Goal: Transaction & Acquisition: Purchase product/service

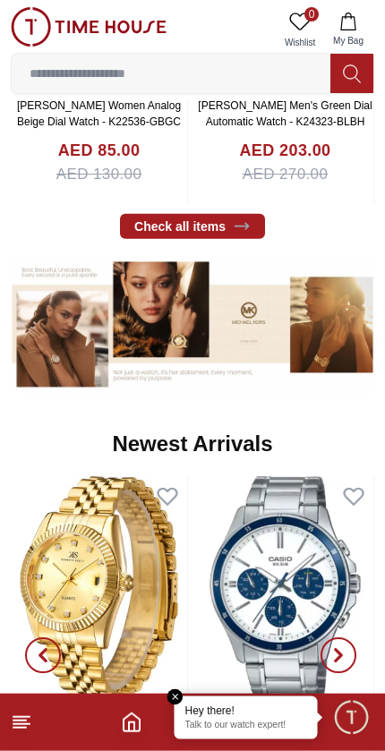
scroll to position [611, 0]
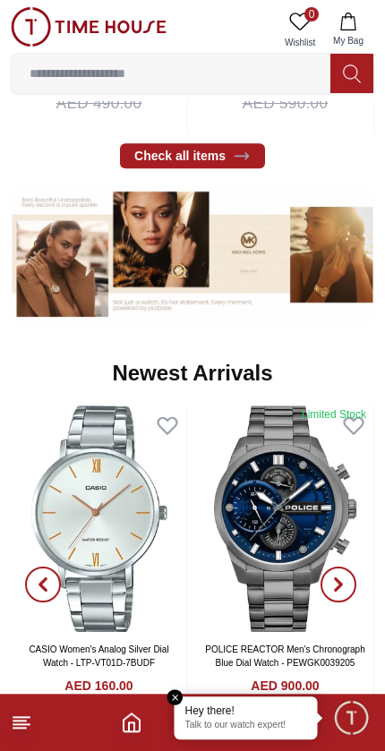
click at [173, 690] on em "Close tooltip" at bounding box center [175, 697] width 16 height 16
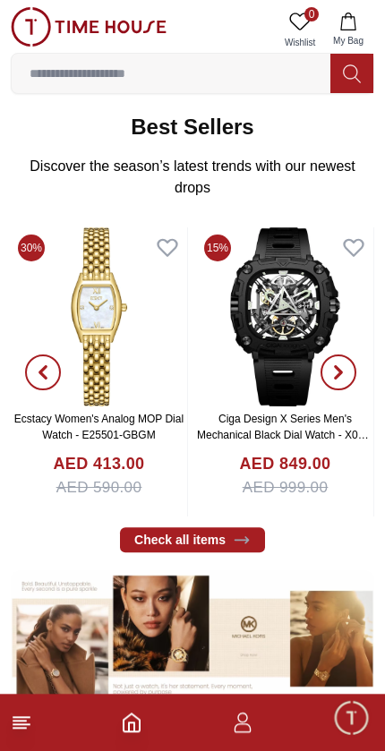
scroll to position [295, 0]
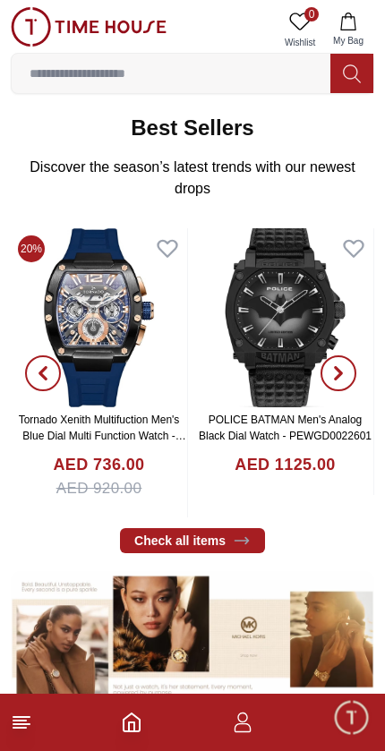
click at [27, 24] on img at bounding box center [89, 26] width 156 height 39
click at [18, 732] on icon at bounding box center [21, 722] width 21 height 21
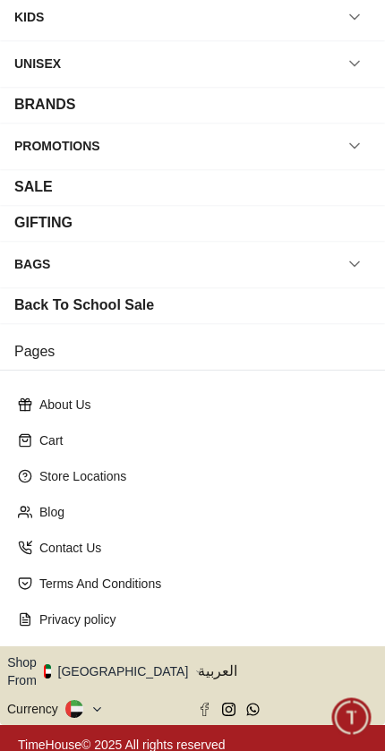
scroll to position [167, 0]
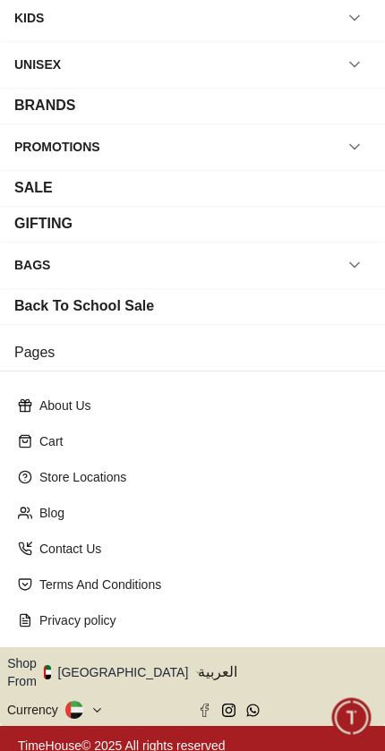
click at [130, 665] on button "Shop From [GEOGRAPHIC_DATA]" at bounding box center [104, 672] width 194 height 36
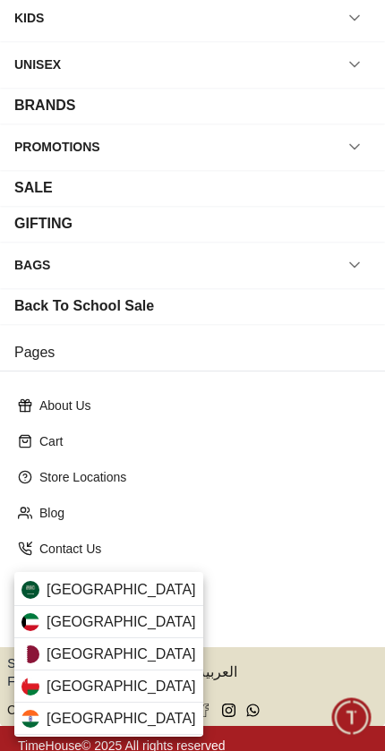
click at [55, 652] on span "[GEOGRAPHIC_DATA]" at bounding box center [121, 654] width 149 height 21
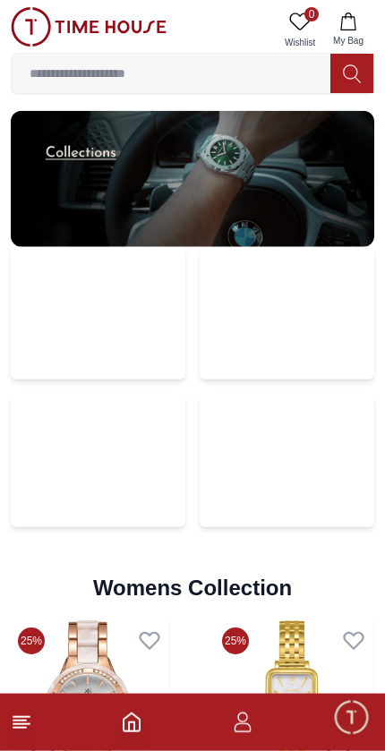
scroll to position [3637, 0]
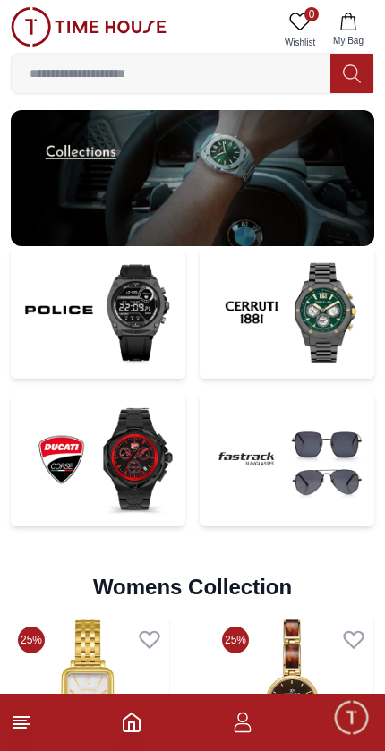
click at [328, 309] on img at bounding box center [287, 312] width 175 height 132
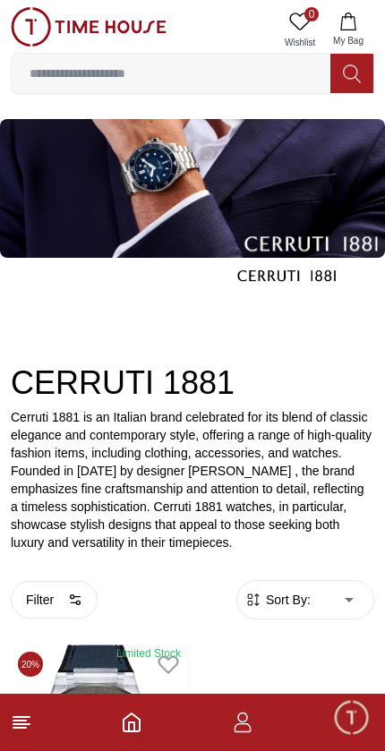
click at [10, 732] on footer at bounding box center [192, 722] width 385 height 57
click at [127, 726] on icon "Home" at bounding box center [131, 722] width 21 height 21
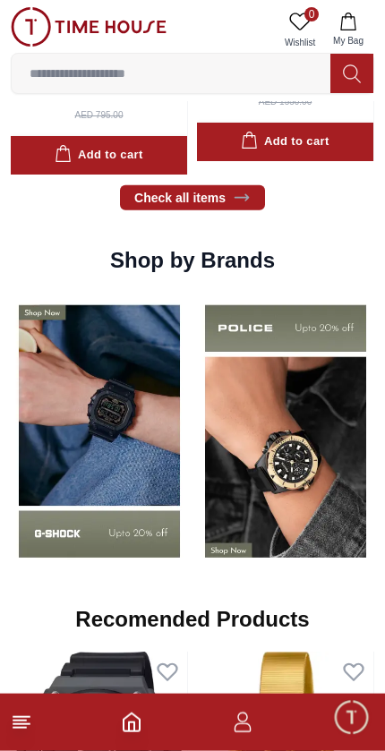
scroll to position [1268, 0]
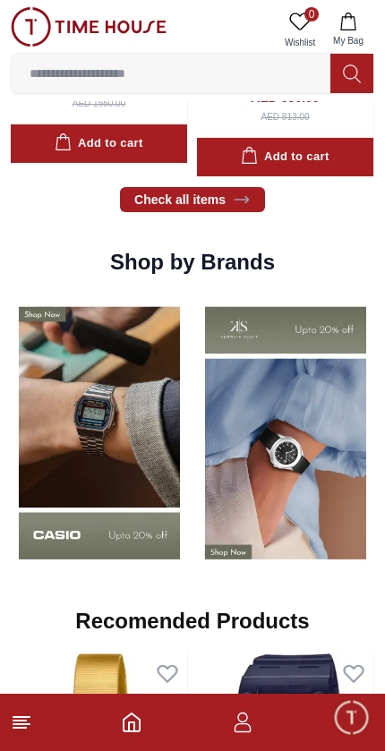
click at [278, 460] on img at bounding box center [285, 433] width 177 height 277
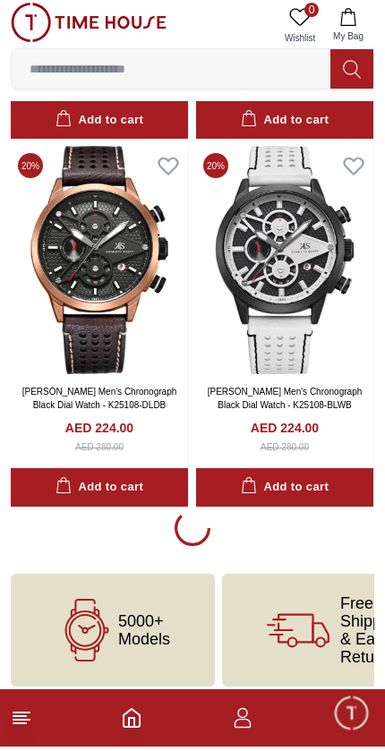
scroll to position [3816, 0]
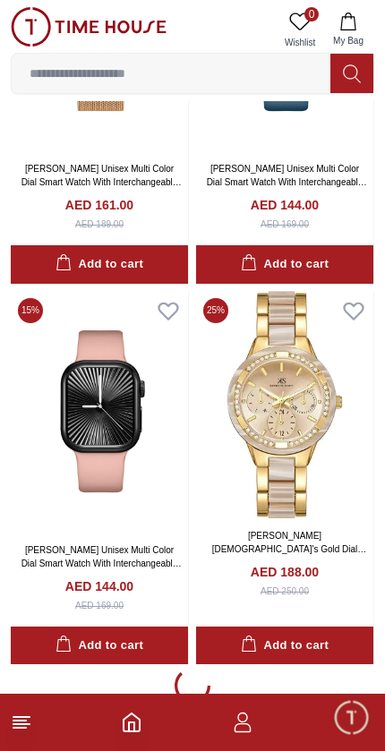
scroll to position [11037, 0]
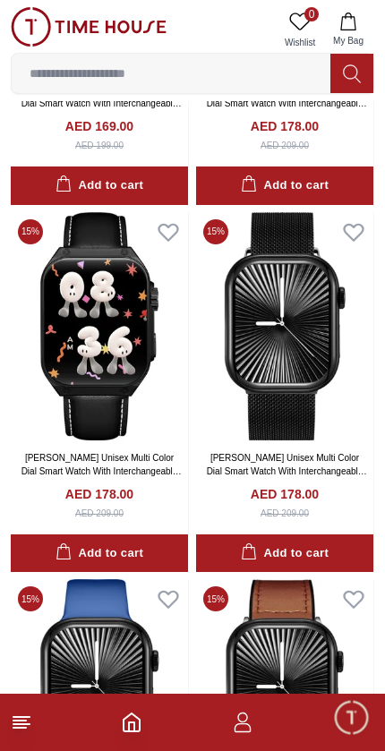
click at [68, 75] on input at bounding box center [171, 74] width 319 height 36
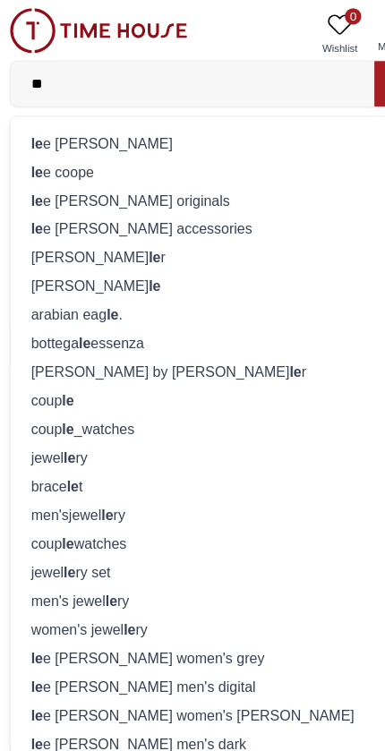
type input "**"
click at [59, 124] on div "le e cooper" at bounding box center [192, 125] width 340 height 25
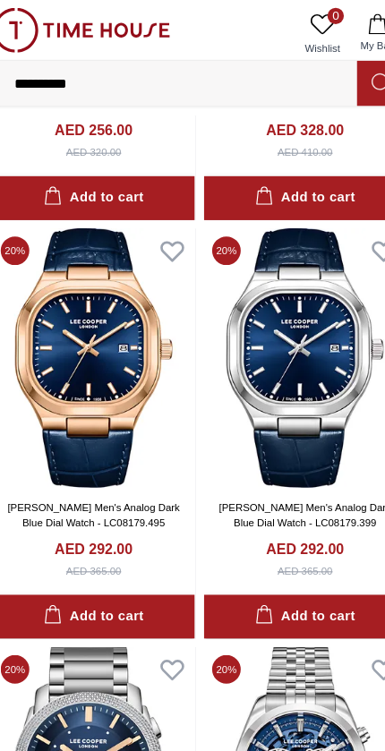
scroll to position [1070, 0]
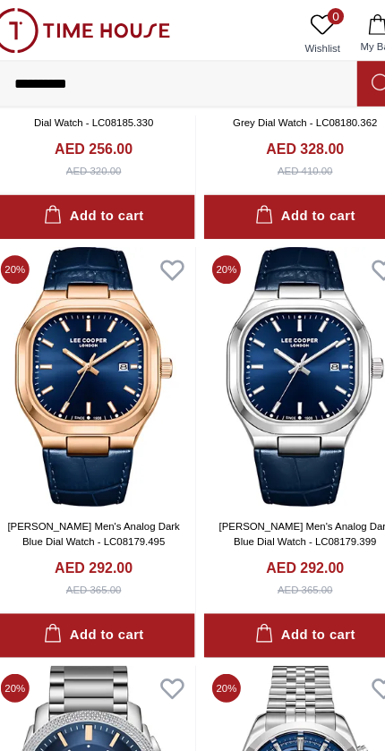
click at [278, 355] on img at bounding box center [284, 331] width 177 height 228
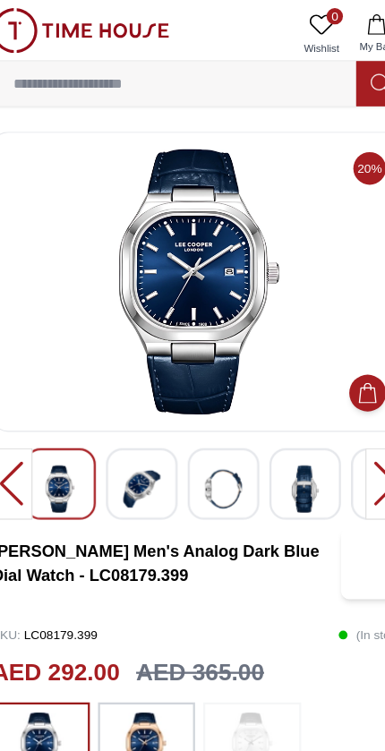
click at [272, 429] on img at bounding box center [285, 428] width 32 height 41
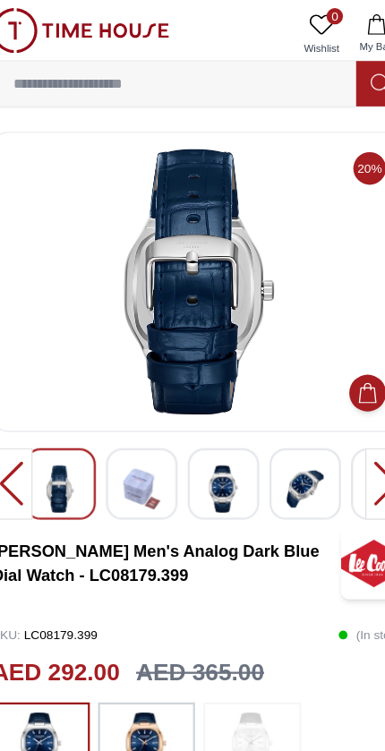
click at [58, 428] on img at bounding box center [71, 428] width 32 height 41
click at [198, 431] on img at bounding box center [214, 428] width 32 height 41
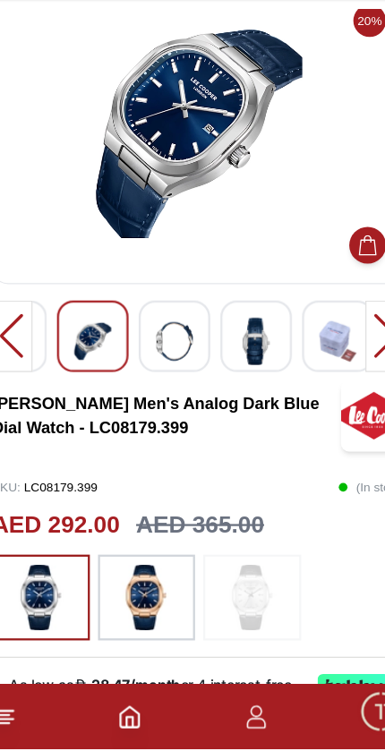
scroll to position [48, 0]
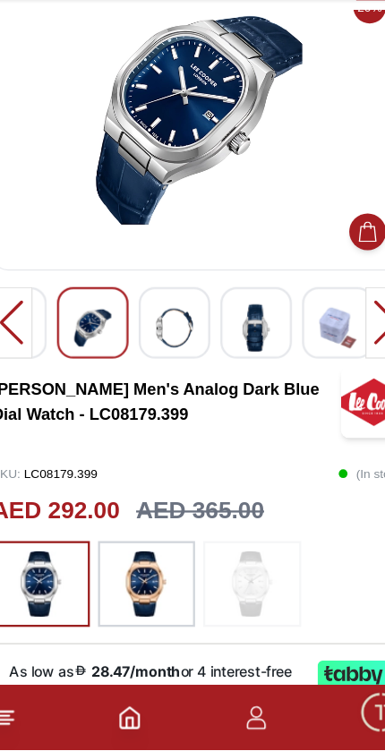
click at [32, 577] on img at bounding box center [53, 605] width 45 height 57
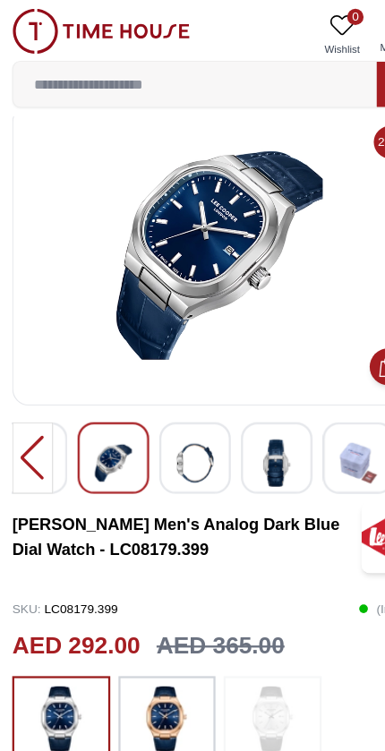
scroll to position [0, 0]
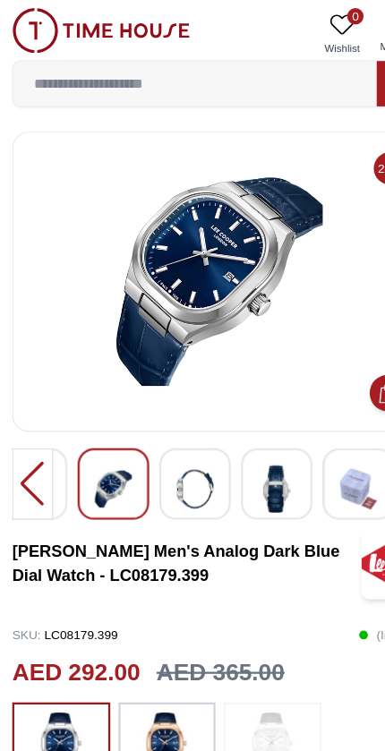
click at [23, 431] on div at bounding box center [29, 424] width 36 height 63
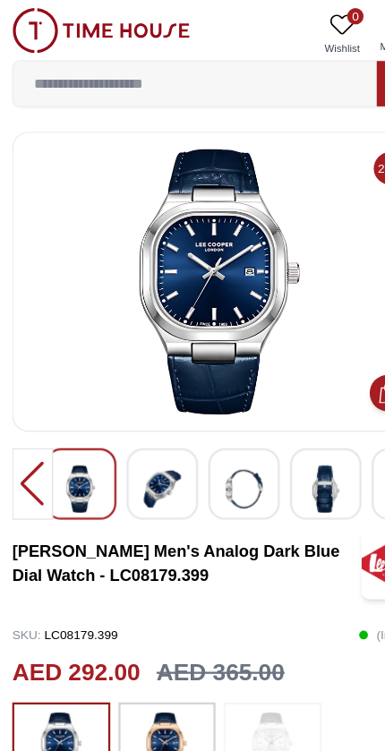
click at [52, 557] on p "SKU : LC08179.399" at bounding box center [57, 556] width 92 height 27
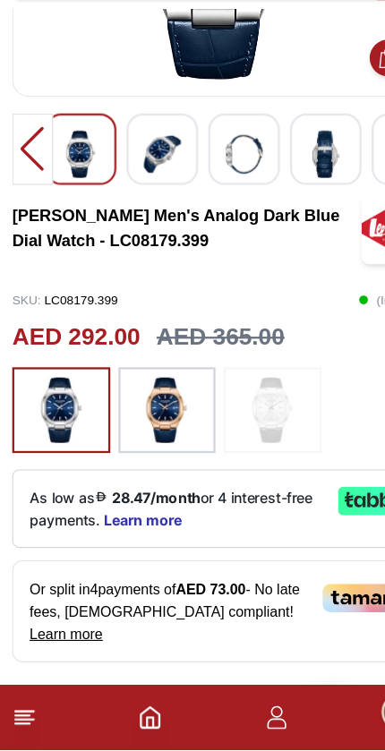
scroll to position [201, 0]
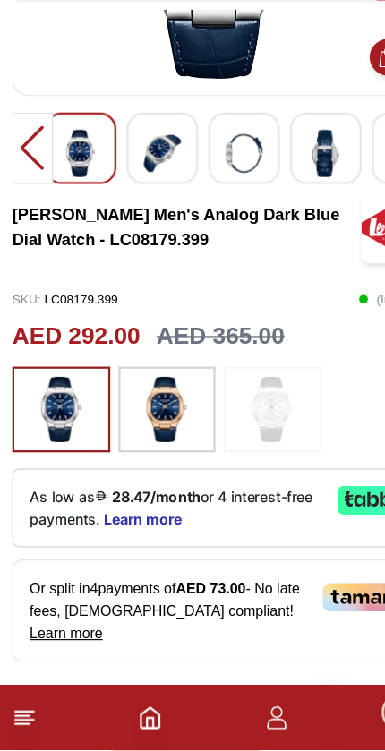
click at [124, 713] on icon "Home" at bounding box center [132, 722] width 16 height 18
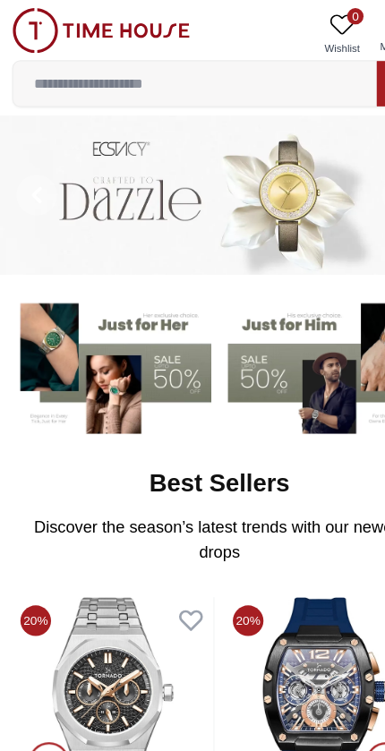
click at [141, 73] on input at bounding box center [171, 74] width 319 height 36
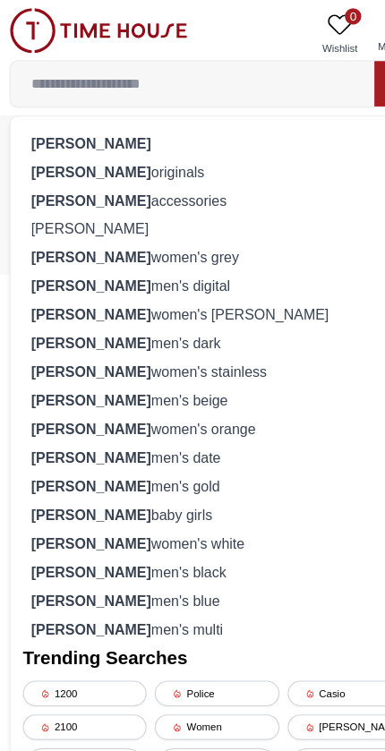
click at [48, 126] on strong "lee cooper" at bounding box center [82, 125] width 105 height 14
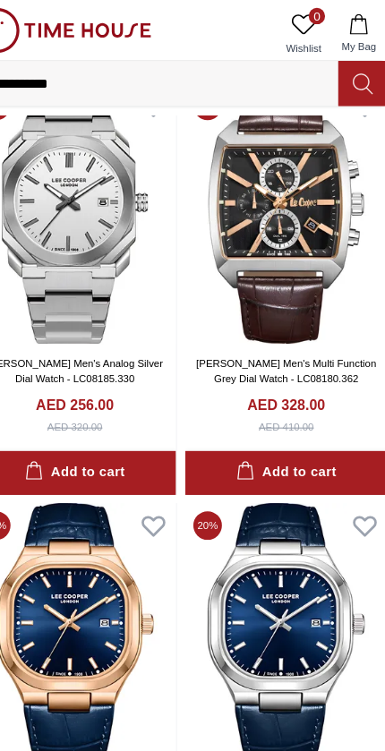
scroll to position [838, 0]
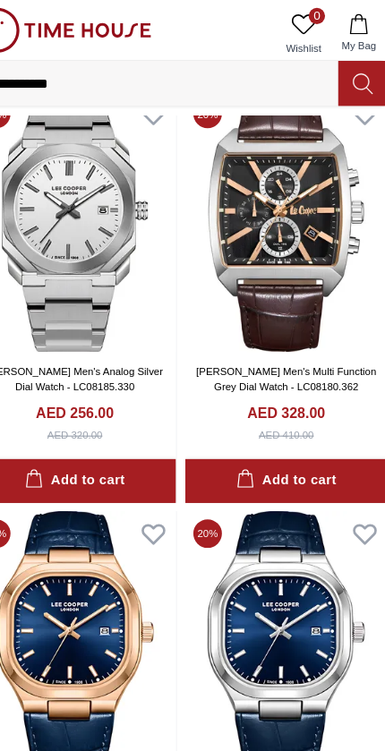
click at [64, 203] on img at bounding box center [99, 195] width 177 height 228
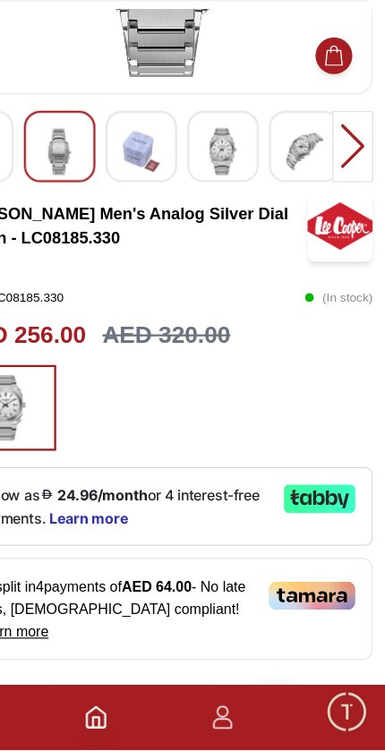
scroll to position [203, 0]
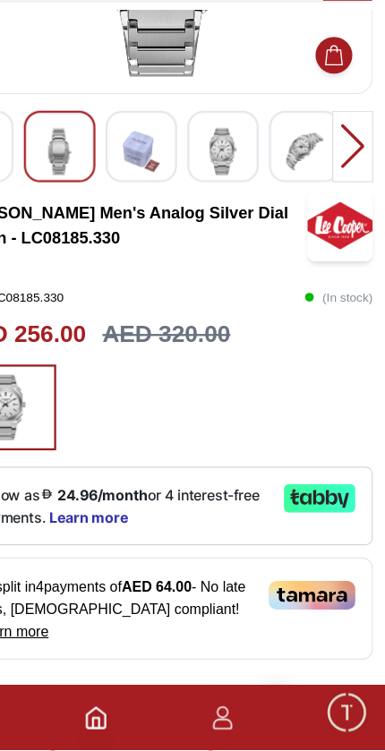
click at [121, 712] on icon "Home" at bounding box center [131, 722] width 21 height 21
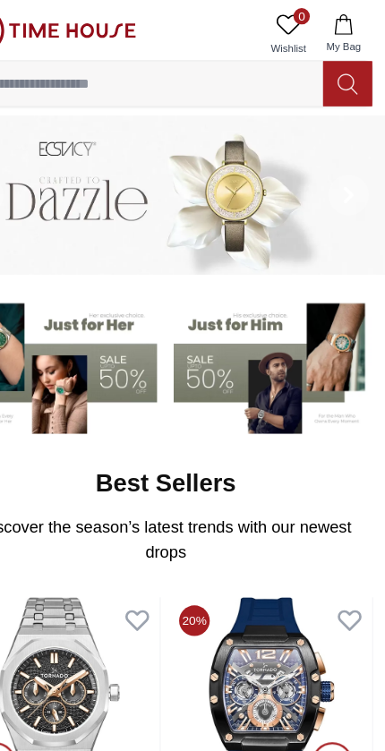
click at [57, 83] on input at bounding box center [171, 74] width 319 height 36
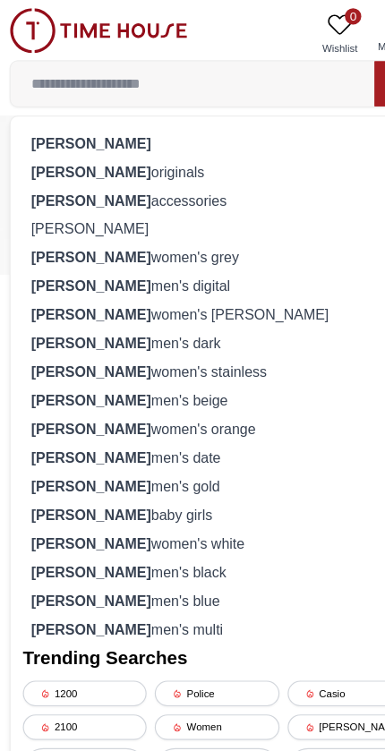
click at [55, 128] on strong "lee cooper" at bounding box center [82, 125] width 105 height 14
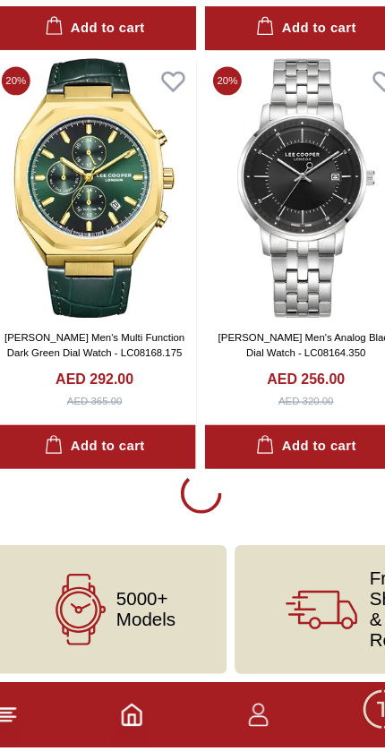
scroll to position [3341, 0]
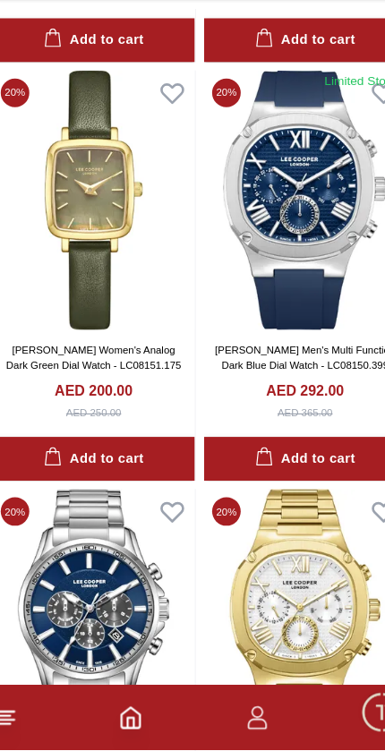
scroll to position [9215, 0]
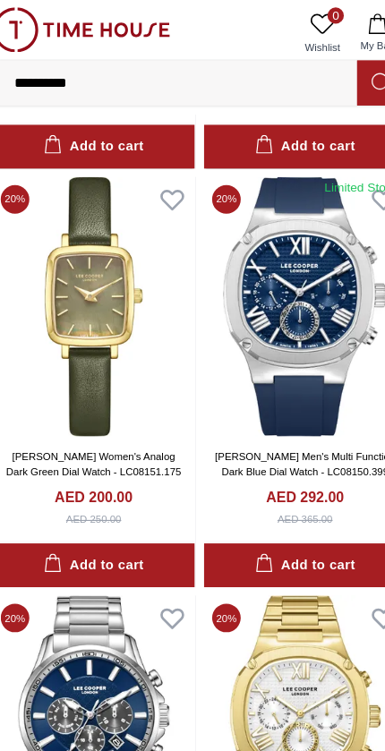
click at [287, 253] on img at bounding box center [284, 270] width 177 height 228
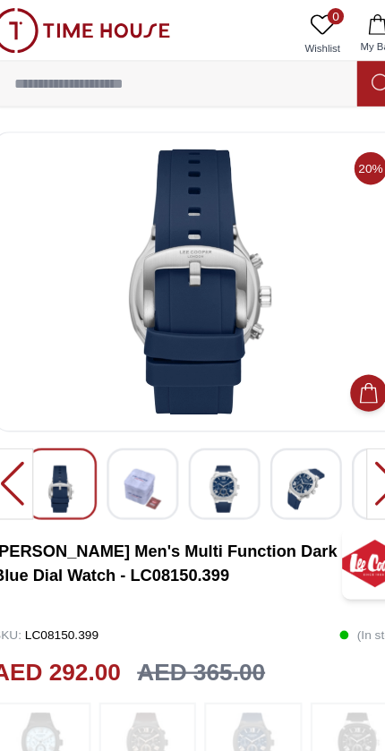
click at [198, 431] on img at bounding box center [214, 428] width 32 height 41
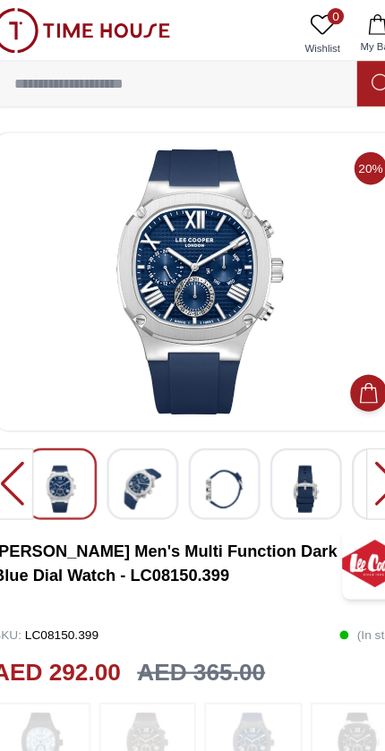
click at [52, 320] on img at bounding box center [192, 247] width 333 height 233
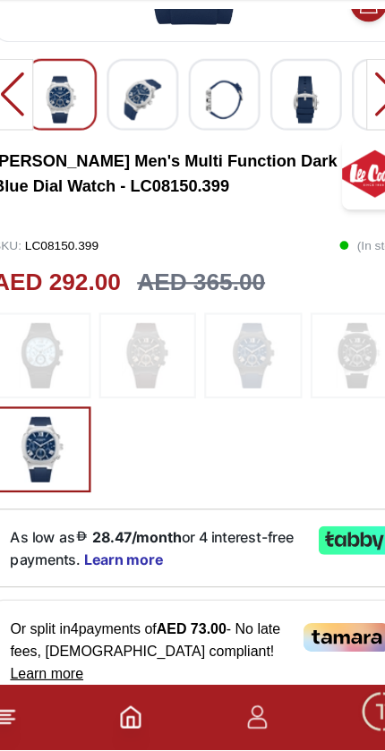
scroll to position [250, 0]
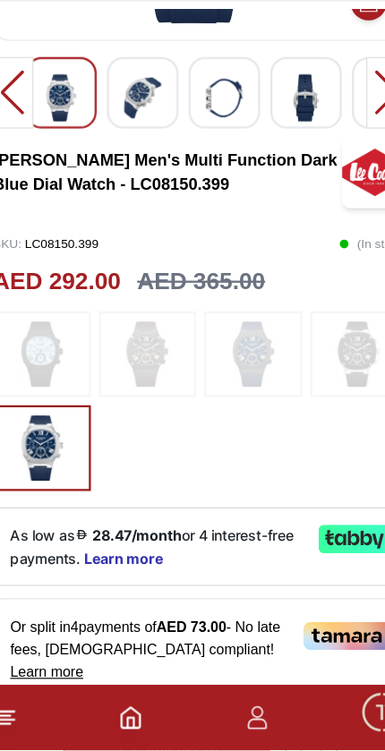
click at [99, 694] on footer at bounding box center [192, 722] width 385 height 57
click at [121, 712] on icon "Home" at bounding box center [131, 722] width 21 height 21
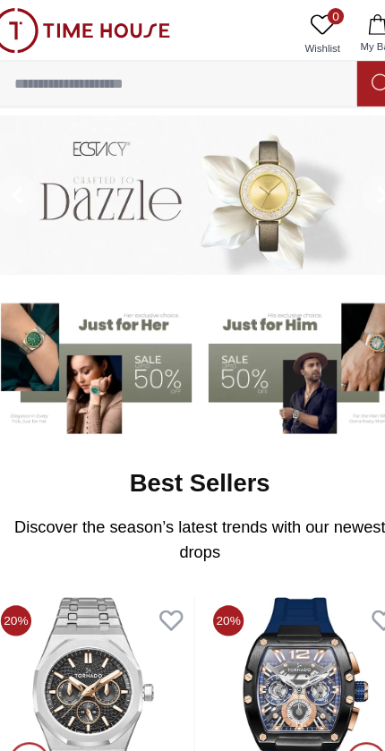
click at [51, 70] on input at bounding box center [171, 74] width 319 height 36
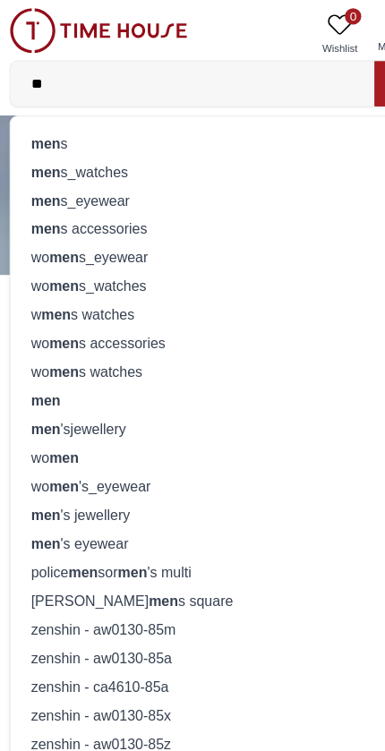
type input "*"
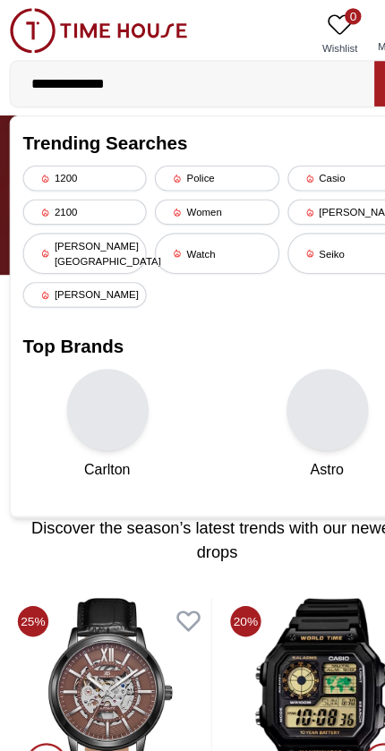
type input "**********"
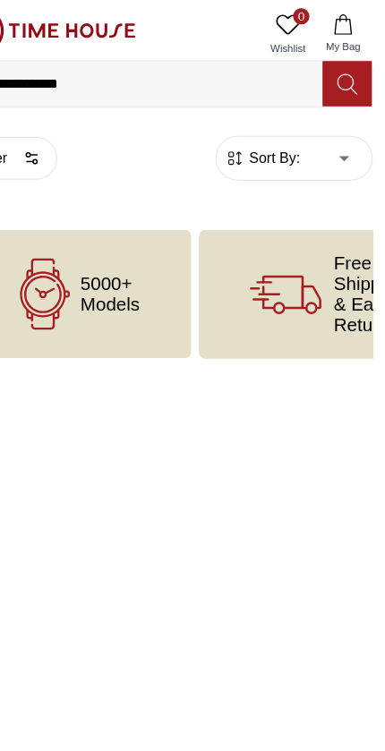
click at [330, 62] on button at bounding box center [351, 73] width 43 height 39
click at [343, 64] on icon at bounding box center [352, 74] width 18 height 21
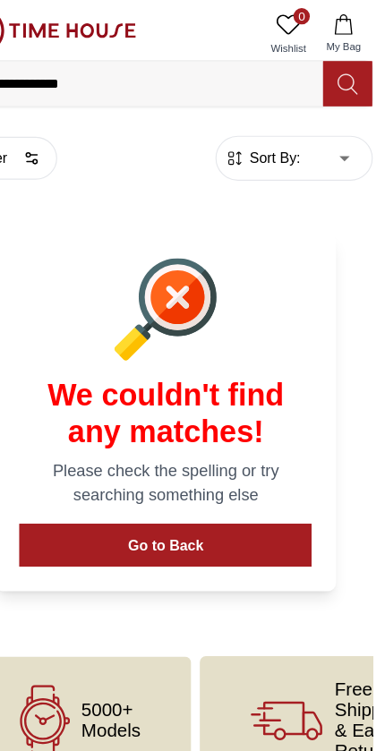
click at [79, 484] on button "Go to Back" at bounding box center [192, 478] width 256 height 38
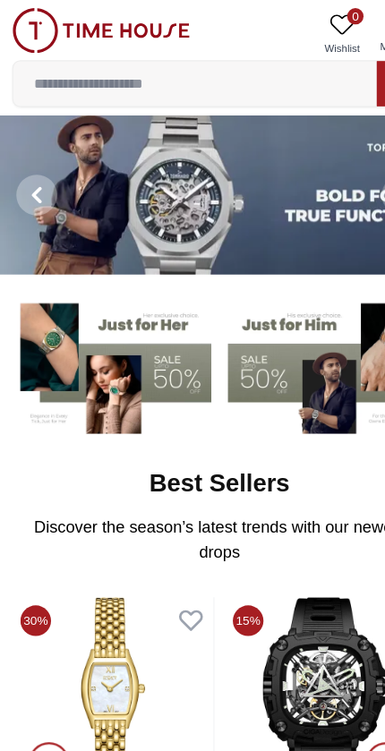
click at [242, 75] on input at bounding box center [171, 74] width 319 height 36
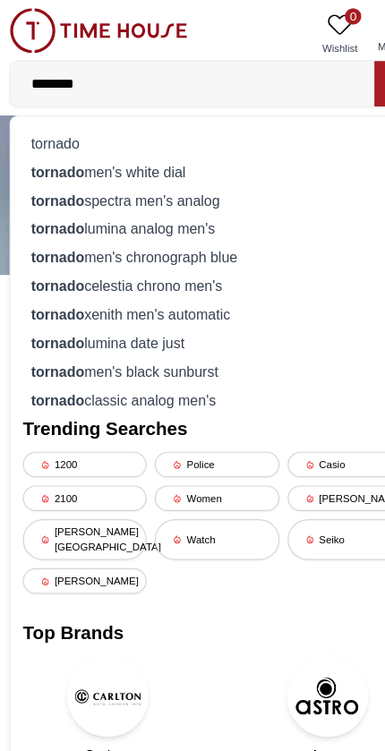
type input "*******"
click at [41, 129] on div "tornado" at bounding box center [192, 125] width 340 height 25
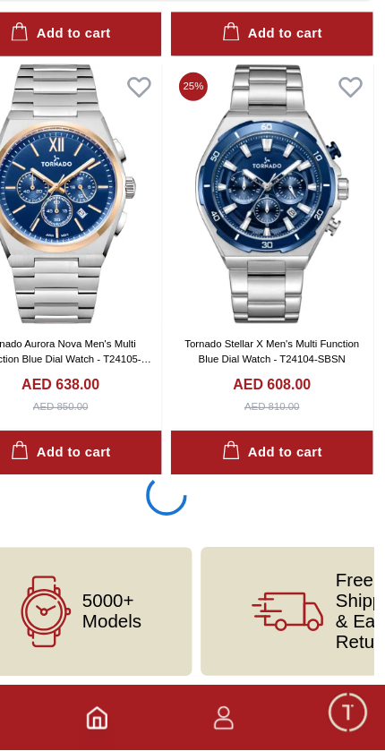
scroll to position [3273, 0]
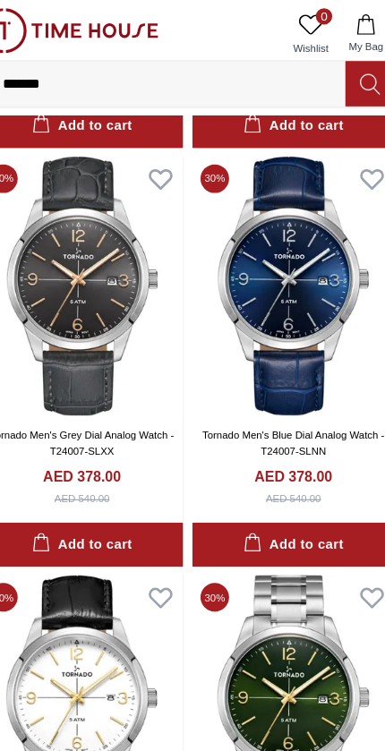
scroll to position [8403, 0]
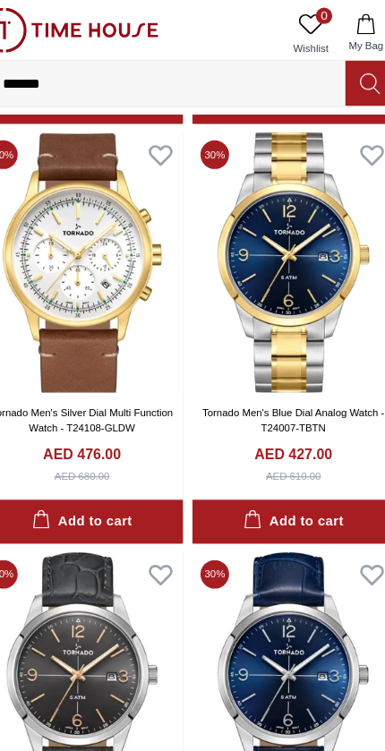
click at [139, 90] on input "*******" at bounding box center [171, 74] width 319 height 36
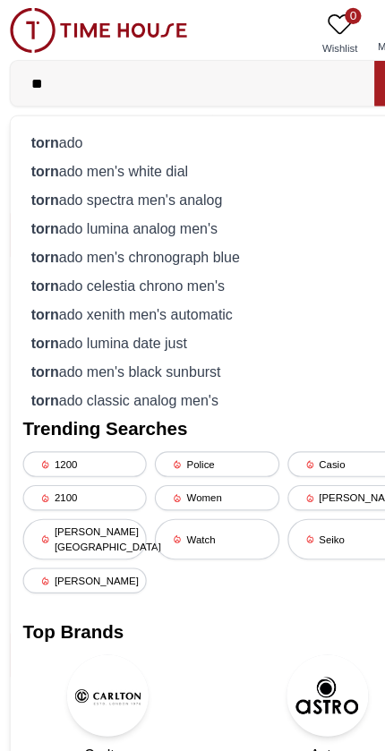
type input "*"
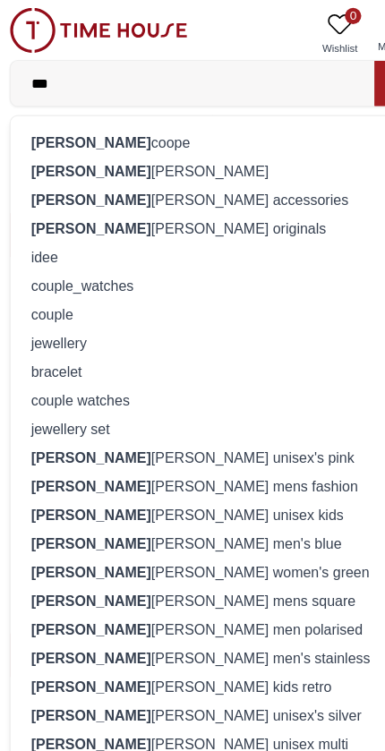
type input "***"
click at [59, 117] on div "lee coope" at bounding box center [192, 125] width 340 height 25
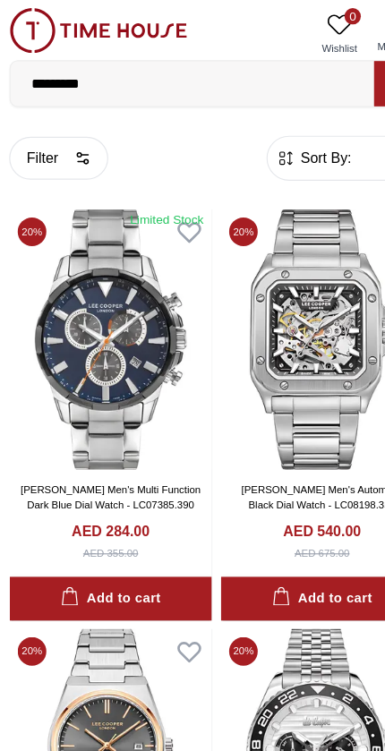
click at [101, 82] on input "*********" at bounding box center [171, 74] width 319 height 36
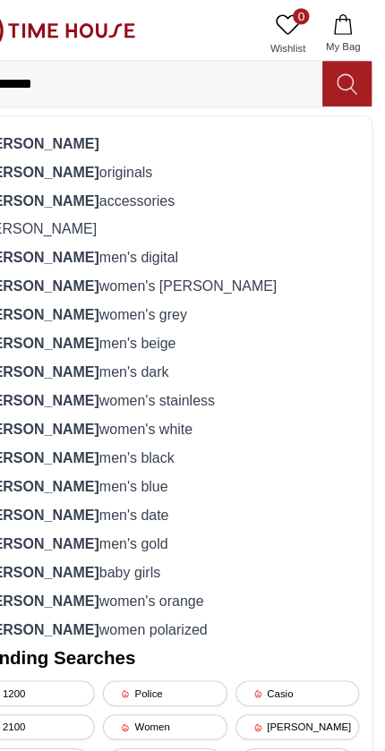
type input "**********"
click at [343, 76] on icon at bounding box center [352, 74] width 18 height 21
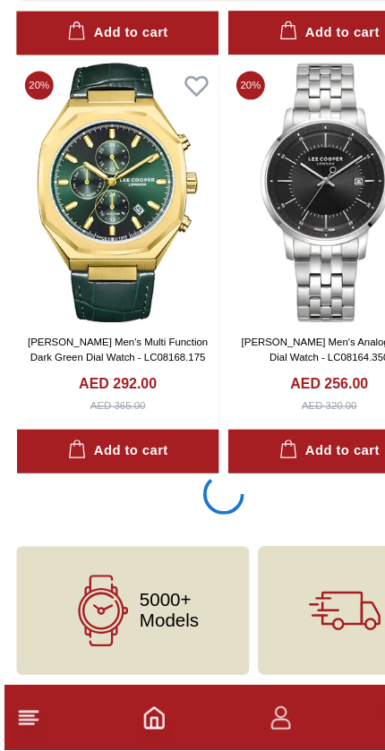
scroll to position [3341, 0]
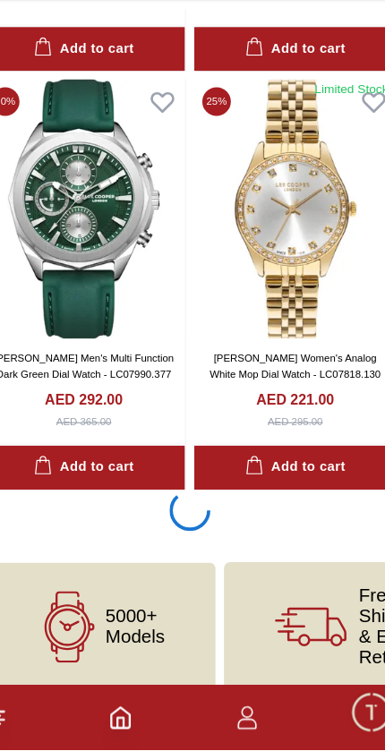
scroll to position [10677, 0]
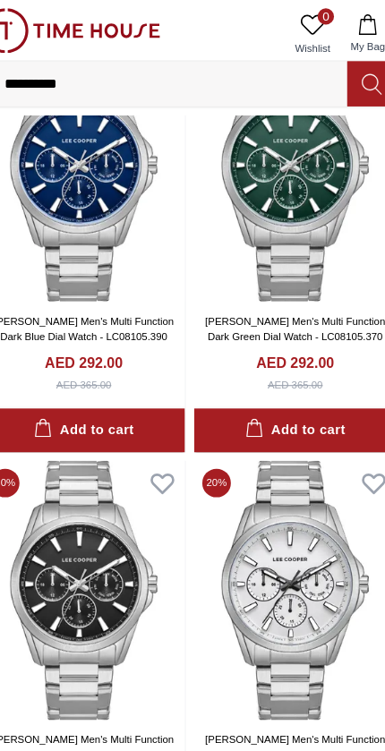
scroll to position [5292, 0]
click at [11, 31] on img at bounding box center [89, 26] width 156 height 39
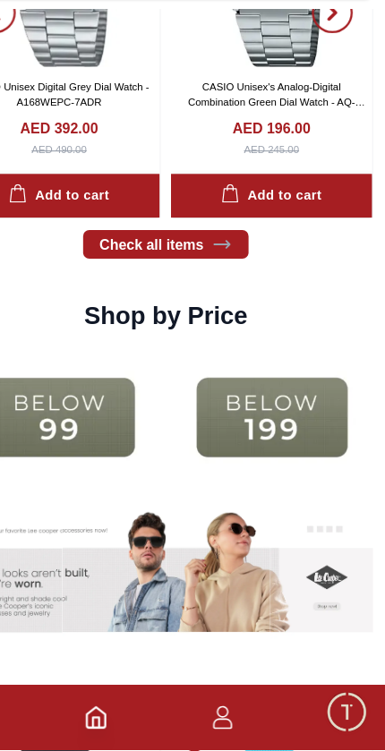
scroll to position [1998, 0]
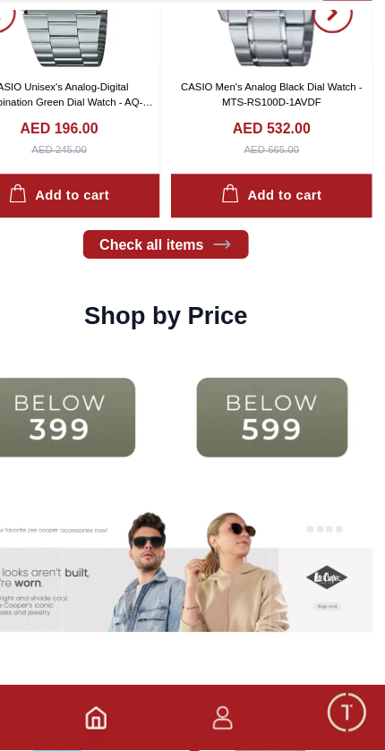
click at [108, 402] on img at bounding box center [99, 459] width 177 height 114
click at [80, 402] on img at bounding box center [99, 459] width 177 height 114
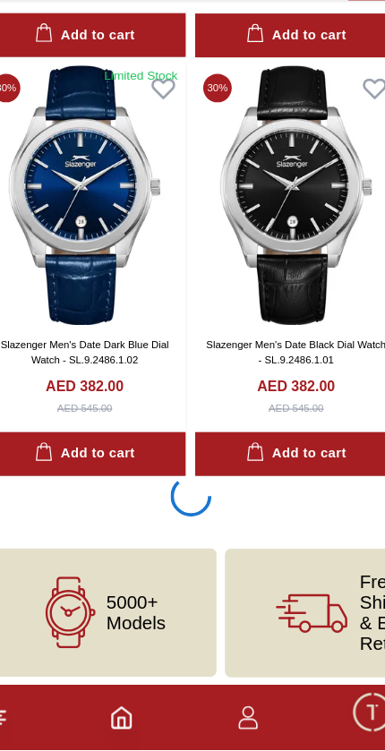
scroll to position [3344, 0]
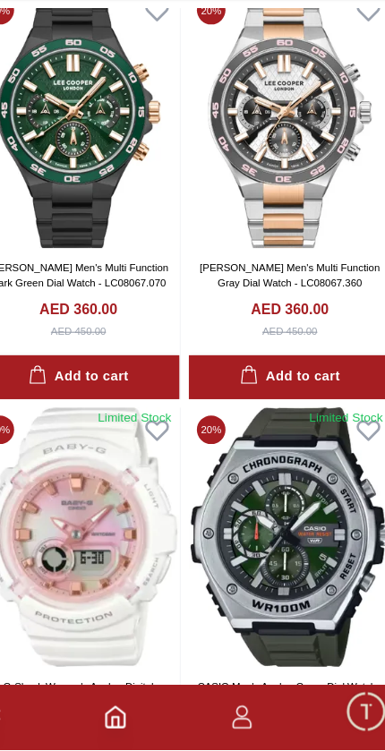
scroll to position [9660, 0]
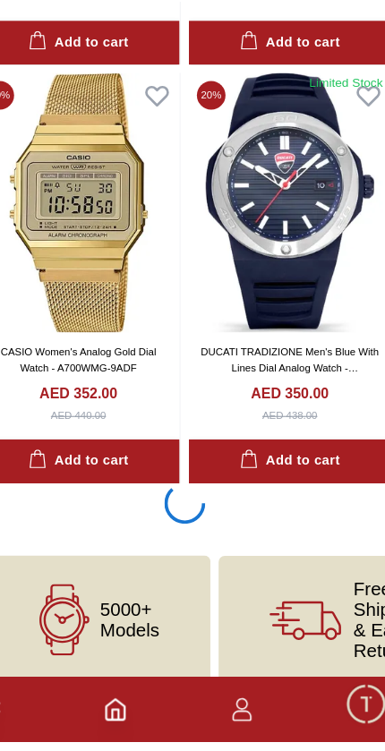
scroll to position [10680, 0]
